Goal: Task Accomplishment & Management: Manage account settings

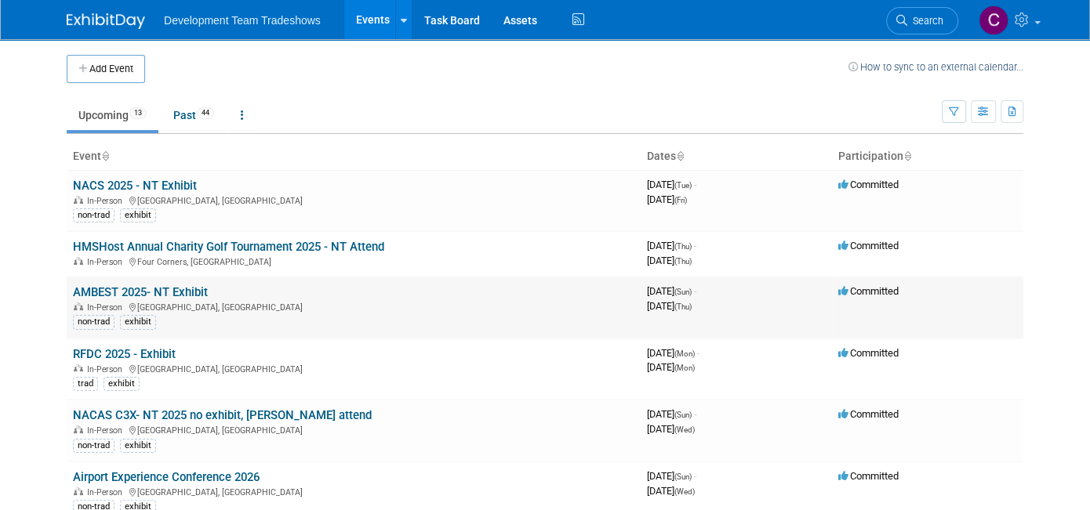
click at [140, 287] on link "AMBEST 2025- NT Exhibit" at bounding box center [140, 292] width 135 height 14
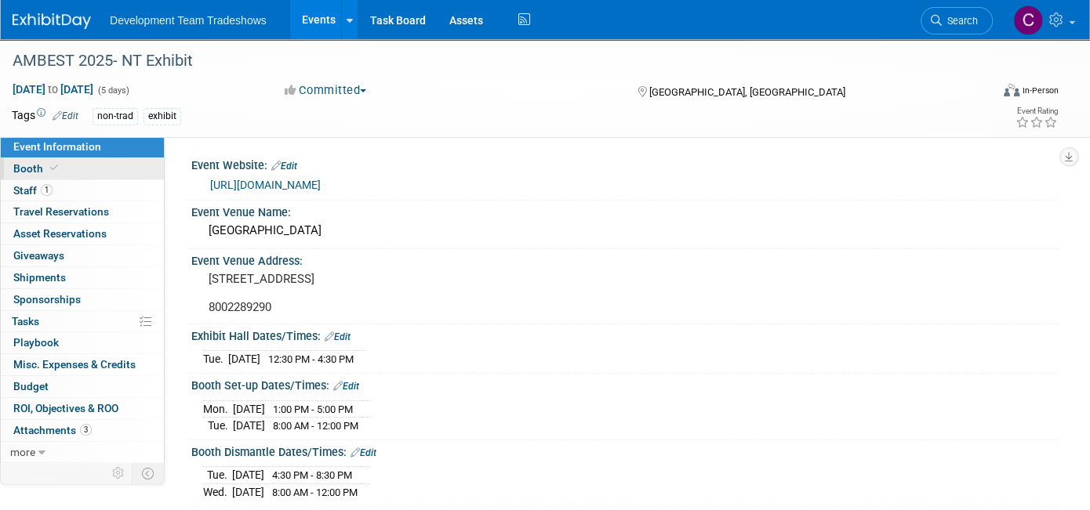
click at [34, 167] on span "Booth" at bounding box center [37, 168] width 48 height 13
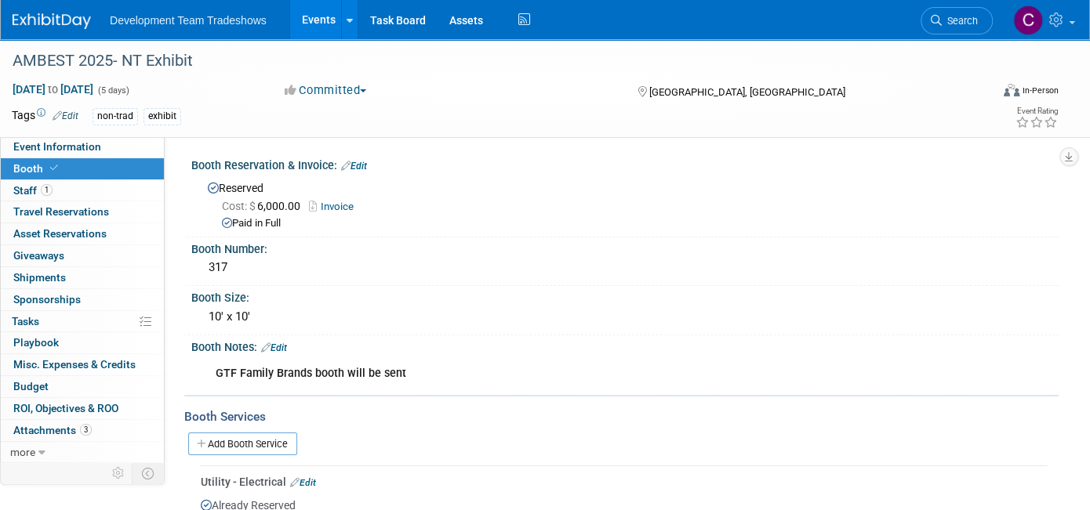
click at [292, 371] on b "GTF Family Brands booth will be sent" at bounding box center [311, 373] width 190 height 13
click at [280, 343] on link "Edit" at bounding box center [274, 348] width 26 height 11
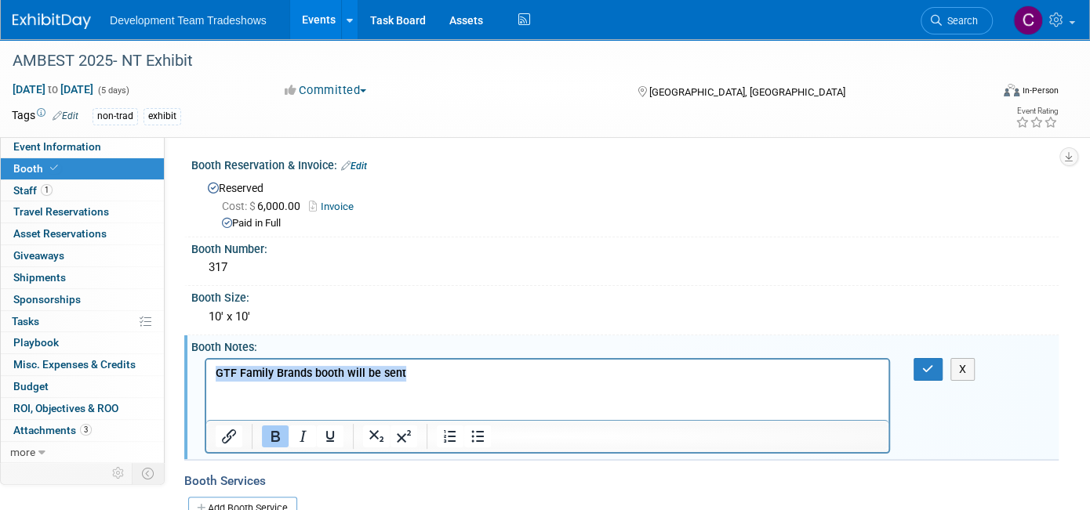
drag, startPoint x: 407, startPoint y: 372, endPoint x: 153, endPoint y: 375, distance: 254.0
click at [206, 375] on html "GTF Family Brands booth will be sent" at bounding box center [547, 370] width 682 height 22
click at [926, 366] on icon "button" at bounding box center [928, 369] width 12 height 11
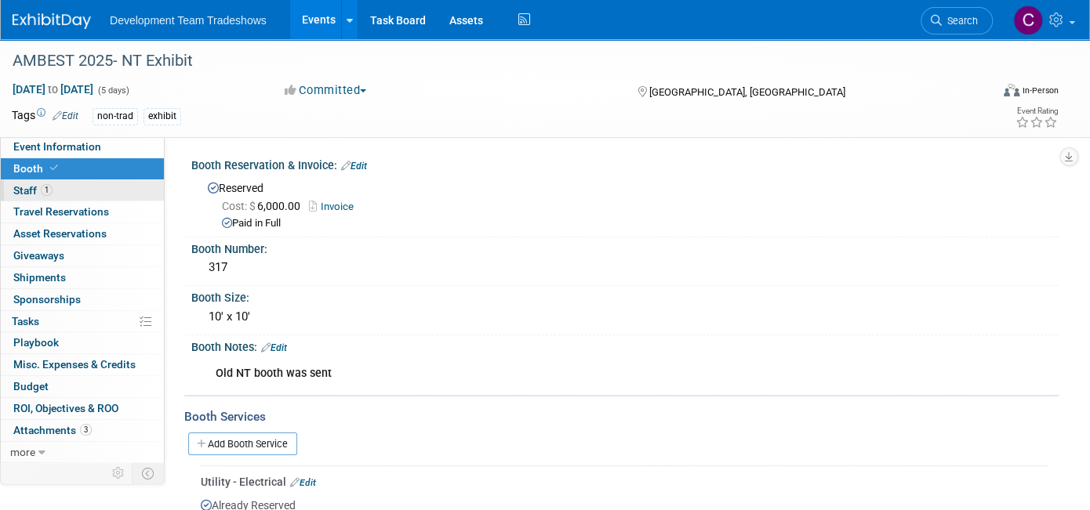
click at [29, 187] on span "Staff 1" at bounding box center [32, 190] width 39 height 13
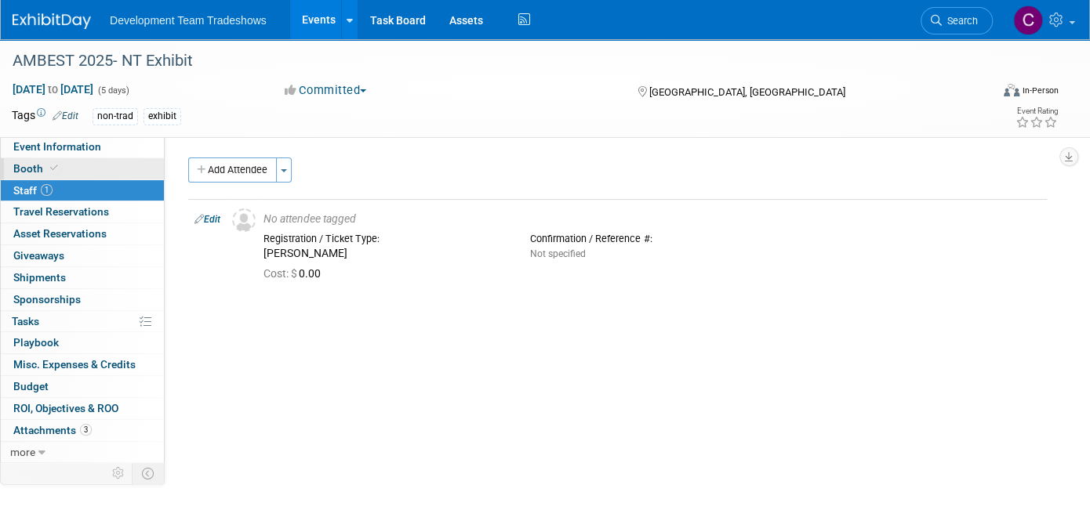
click at [34, 165] on span "Booth" at bounding box center [37, 168] width 48 height 13
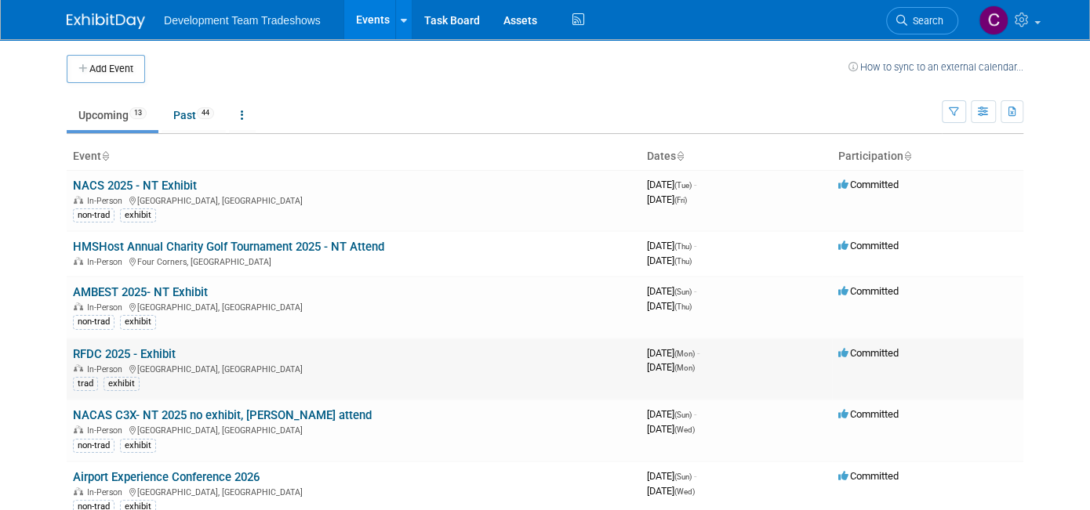
click at [132, 350] on link "RFDC 2025 - Exhibit" at bounding box center [124, 354] width 103 height 14
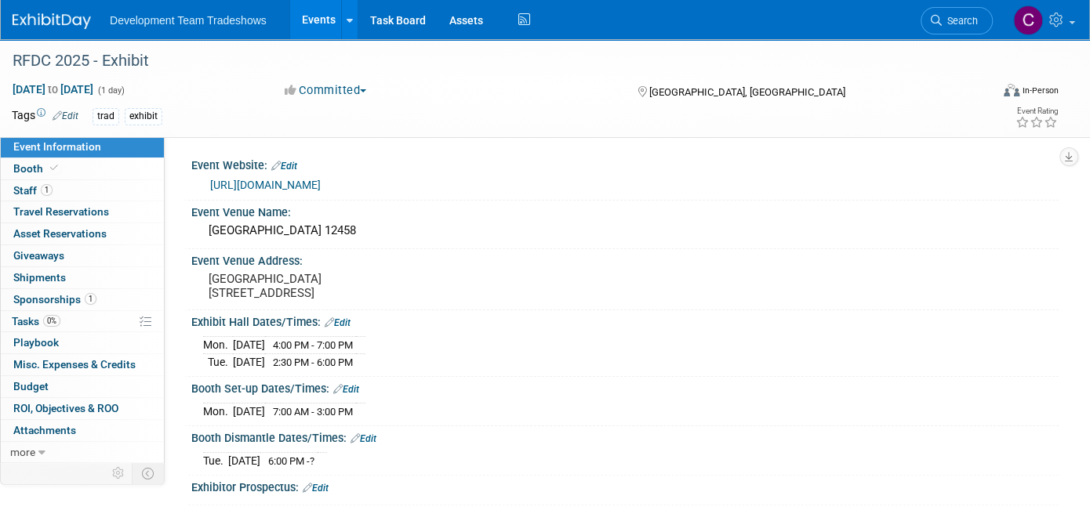
click at [286, 182] on link "https://www.restfinance.com/rfdc/" at bounding box center [265, 185] width 111 height 13
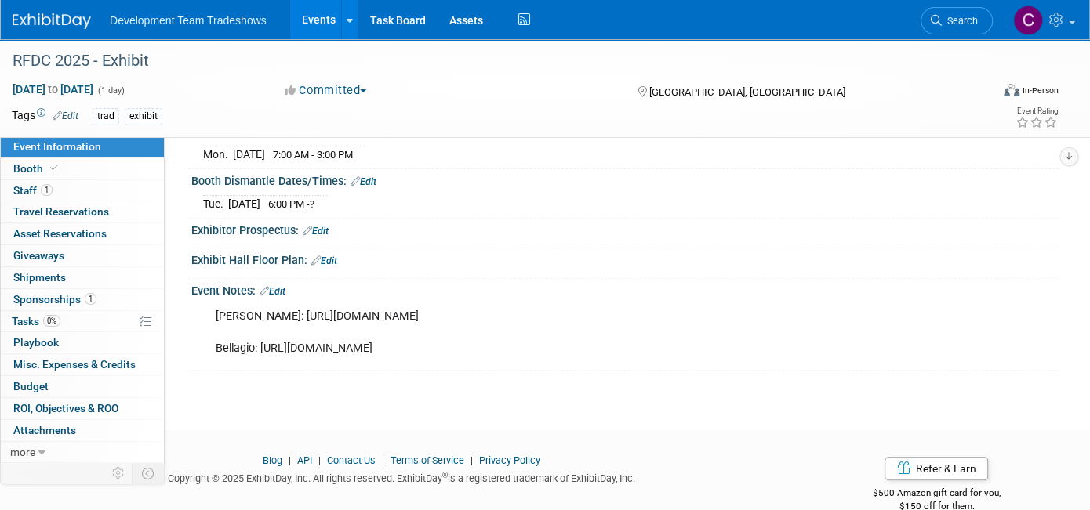
scroll to position [314, 0]
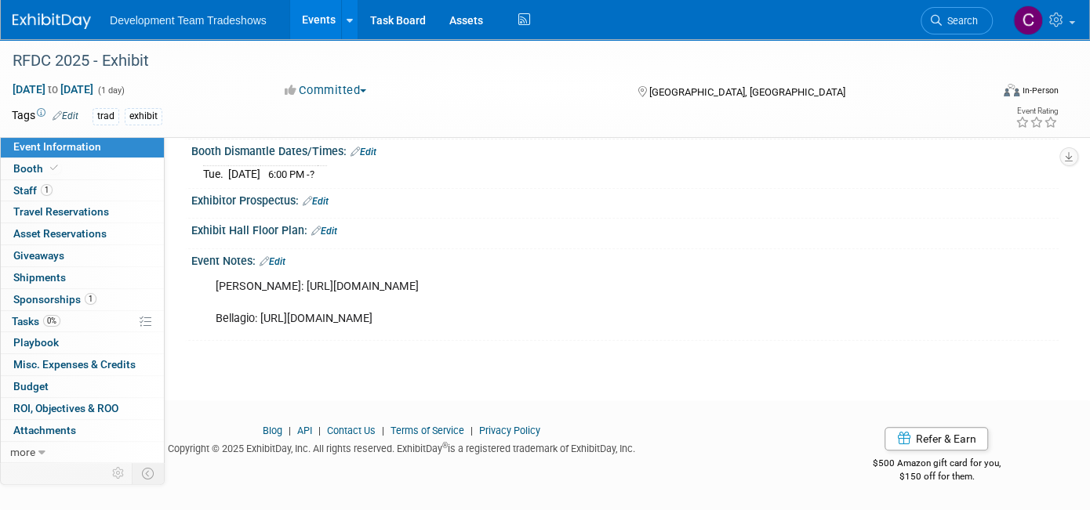
drag, startPoint x: 683, startPoint y: 363, endPoint x: 212, endPoint y: 262, distance: 481.8
click at [212, 271] on div "Freeman: https://www.freemanco.com/store/show/landing?showID=538525&lyShowID=53…" at bounding box center [547, 302] width 685 height 63
click at [654, 334] on div "Freeman: https://www.freemanco.com/store/show/landing?showID=538525&lyShowID=53…" at bounding box center [547, 302] width 685 height 63
drag, startPoint x: 652, startPoint y: 329, endPoint x: 217, endPoint y: 260, distance: 440.5
click at [217, 271] on div "Freeman: https://www.freemanco.com/store/show/landing?showID=538525&lyShowID=53…" at bounding box center [547, 302] width 685 height 63
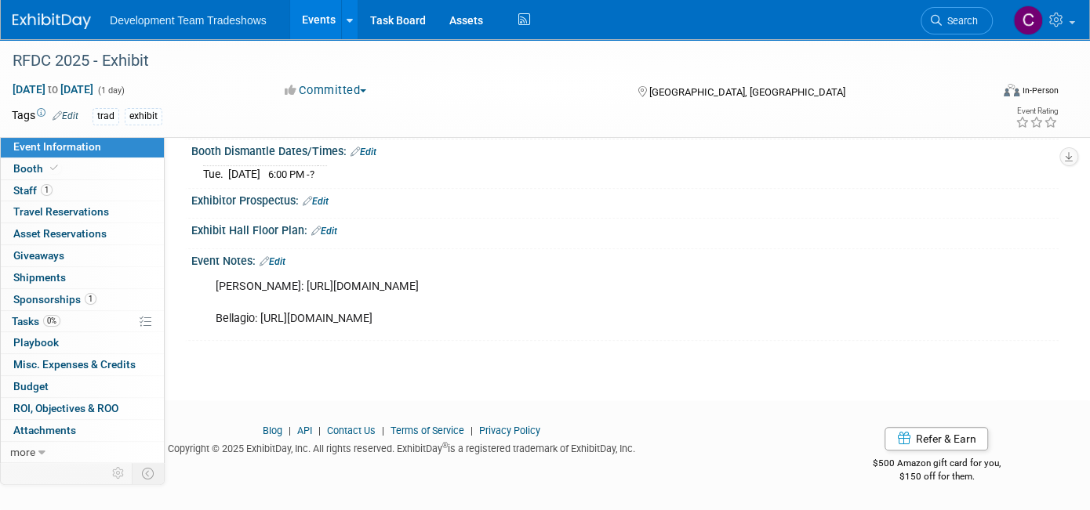
copy div "Freeman: https://www.freemanco.com/store/show/landing?showID=538525&lyShowID=53…"
click at [35, 172] on span "Booth" at bounding box center [37, 168] width 48 height 13
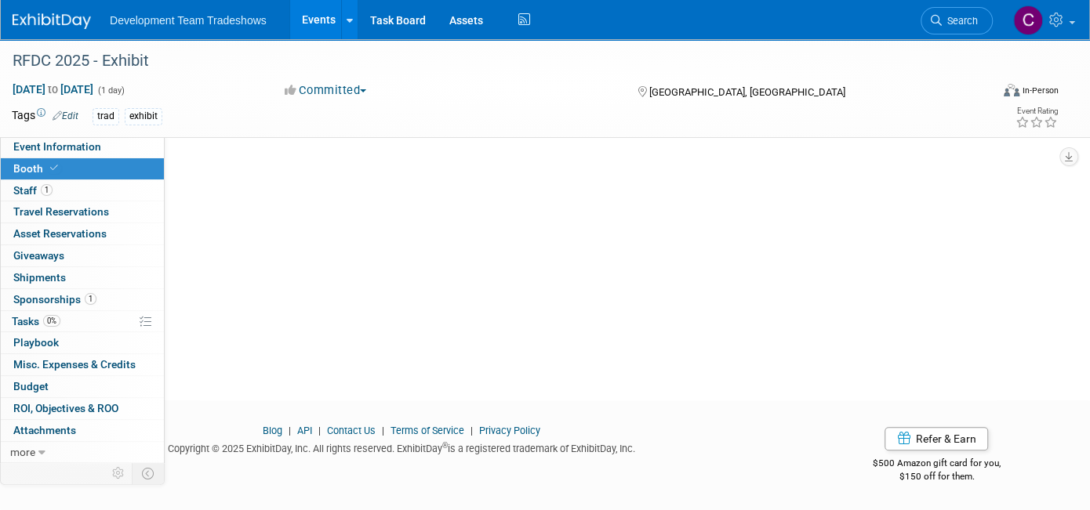
scroll to position [0, 0]
